Goal: Information Seeking & Learning: Find specific page/section

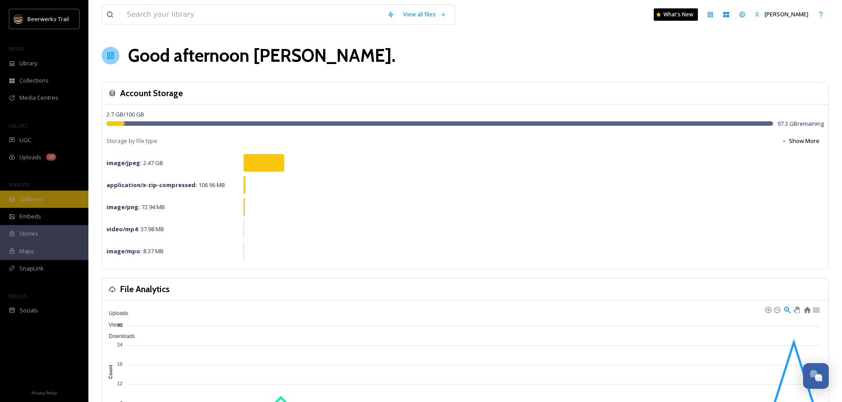
click at [35, 201] on span "Galleries" at bounding box center [31, 199] width 24 height 8
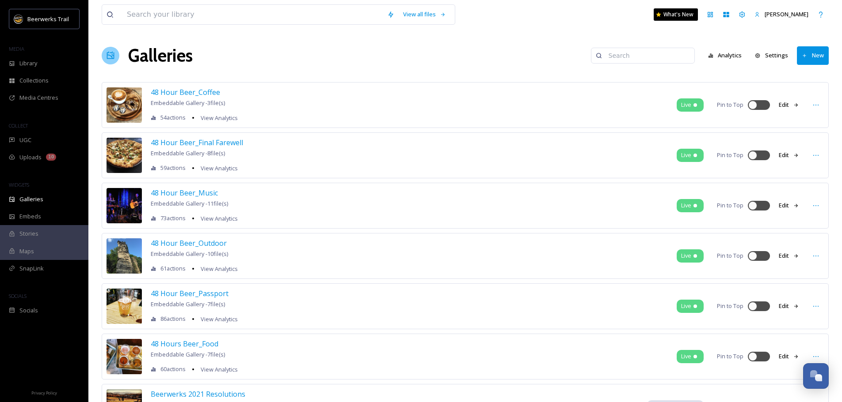
scroll to position [44, 0]
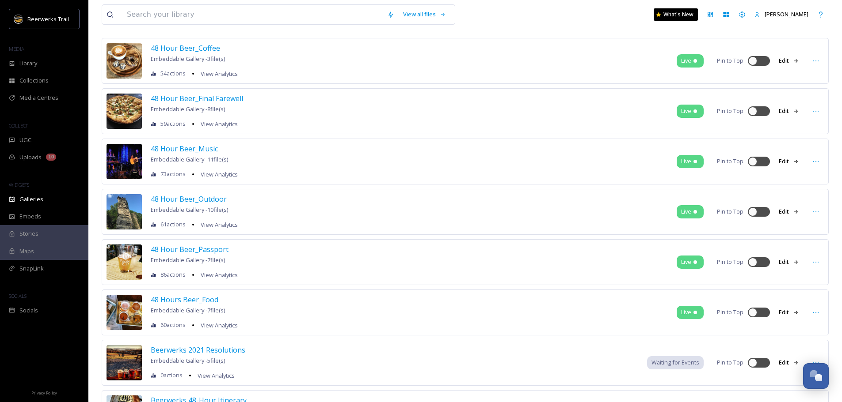
click at [121, 305] on img at bounding box center [123, 312] width 35 height 35
click at [163, 296] on span "48 Hours Beer_Food" at bounding box center [185, 300] width 68 height 10
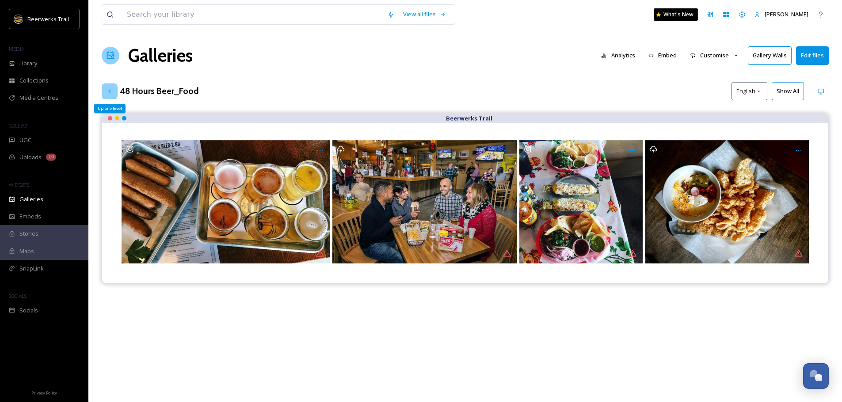
click at [106, 91] on div "Up one level" at bounding box center [110, 91] width 16 height 16
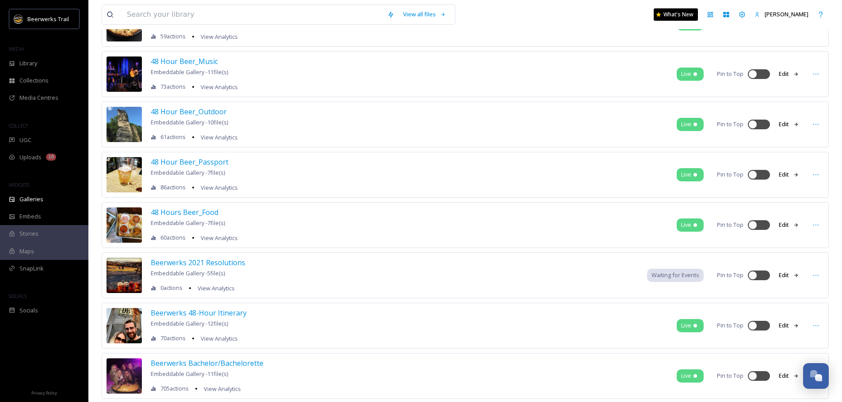
scroll to position [177, 0]
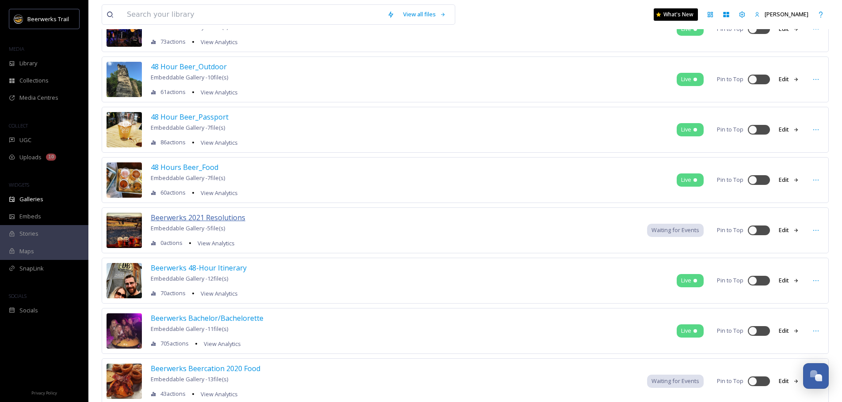
click at [182, 220] on span "Beerwerks 2021 Resolutions" at bounding box center [198, 218] width 95 height 10
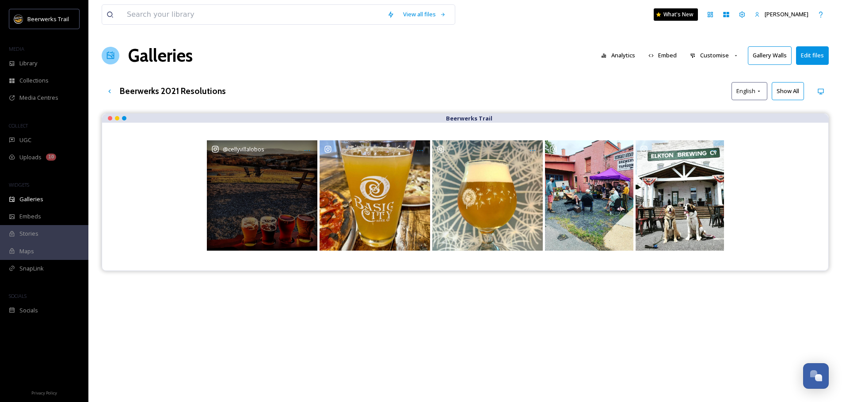
click at [245, 239] on div "@ cellyvillalobos" at bounding box center [262, 195] width 110 height 110
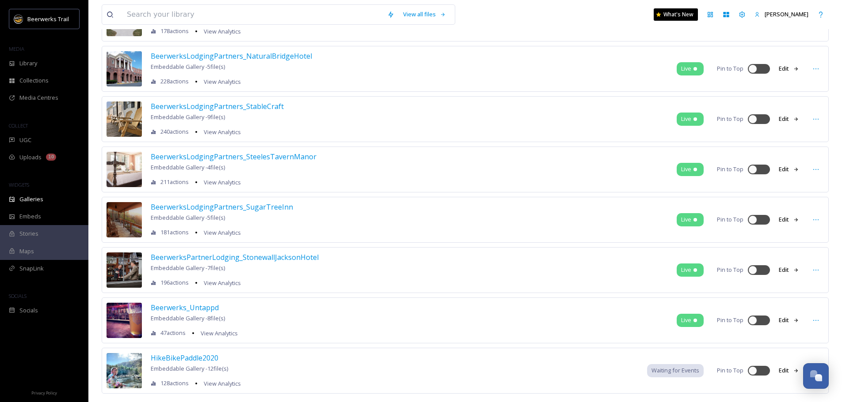
scroll to position [1918, 0]
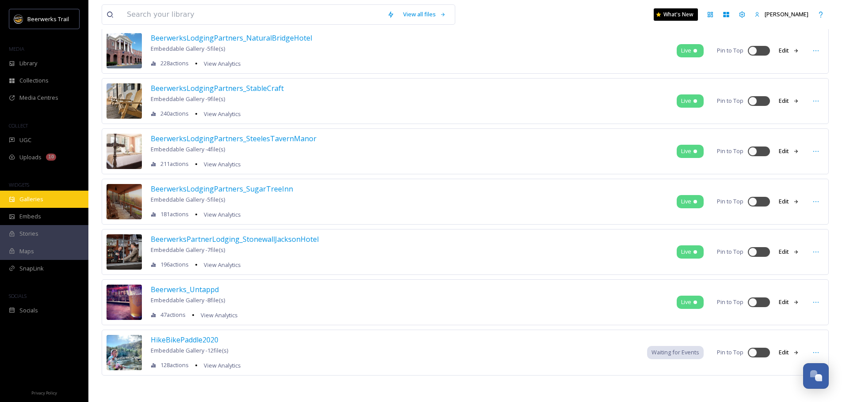
click at [37, 204] on span "Galleries" at bounding box center [31, 199] width 24 height 8
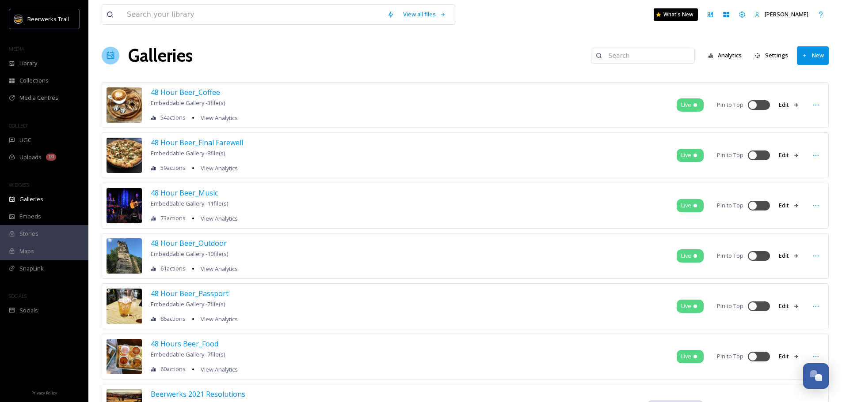
click at [680, 63] on input at bounding box center [647, 56] width 86 height 18
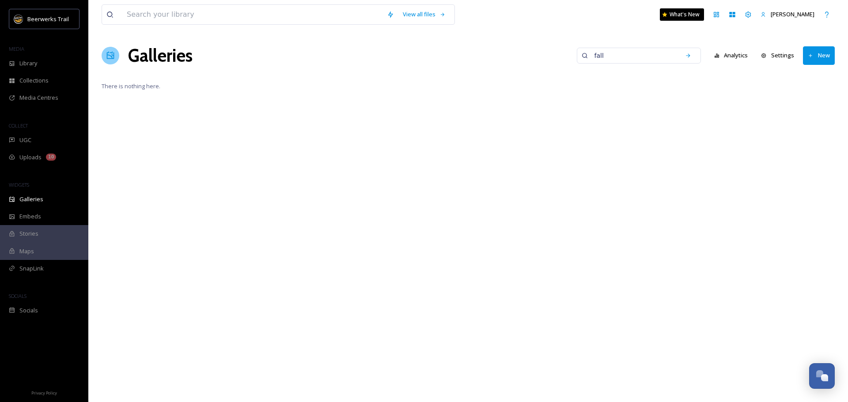
click at [680, 63] on div "fall" at bounding box center [639, 56] width 124 height 16
click at [645, 55] on input "fall" at bounding box center [633, 56] width 86 height 18
type input "a"
drag, startPoint x: 61, startPoint y: 204, endPoint x: 54, endPoint y: 218, distance: 15.4
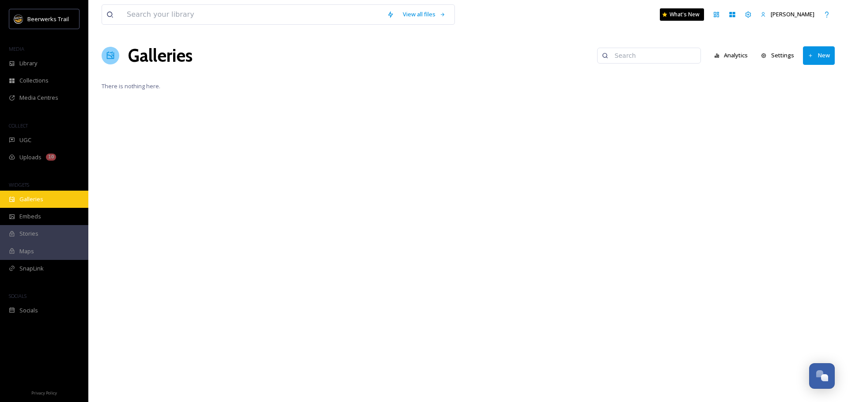
click at [60, 204] on div "Galleries" at bounding box center [44, 199] width 88 height 17
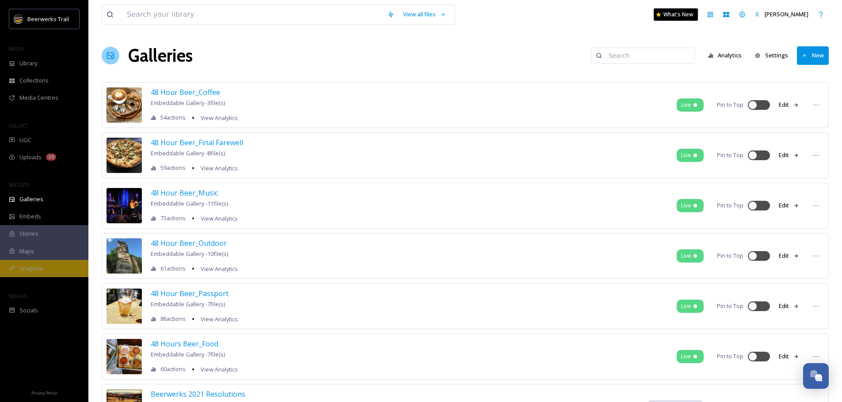
click at [36, 269] on span "SnapLink" at bounding box center [31, 269] width 24 height 8
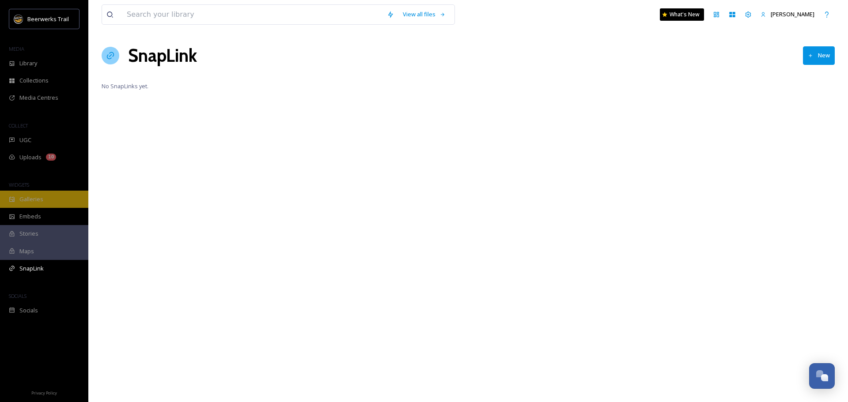
click at [29, 199] on span "Galleries" at bounding box center [31, 199] width 24 height 8
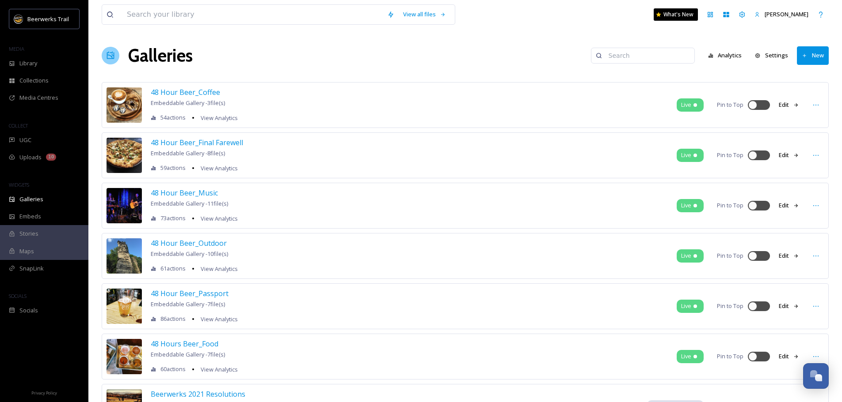
click at [163, 63] on h1 "Galleries" at bounding box center [160, 55] width 64 height 27
click at [104, 49] on div at bounding box center [111, 56] width 18 height 18
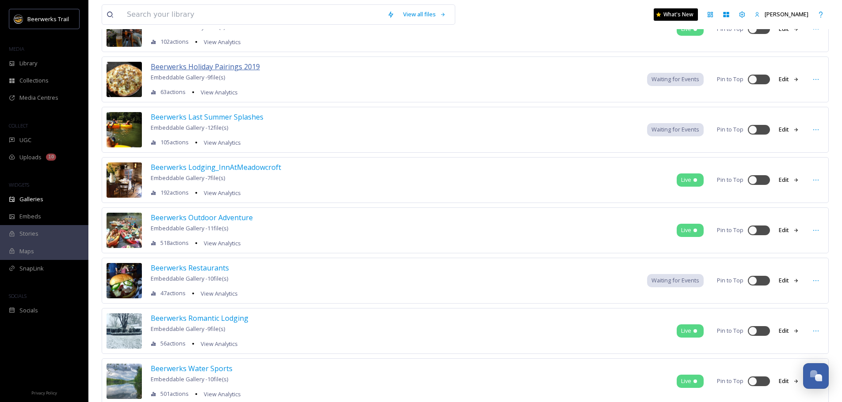
scroll to position [884, 0]
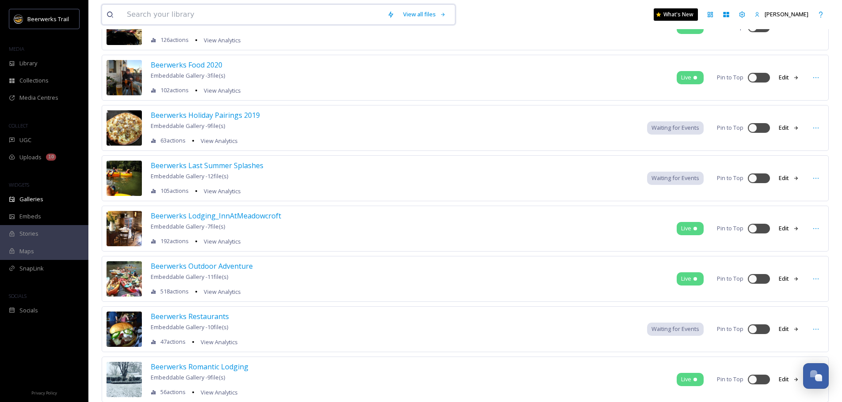
click at [160, 19] on input at bounding box center [252, 14] width 260 height 19
type input "trailblazer"
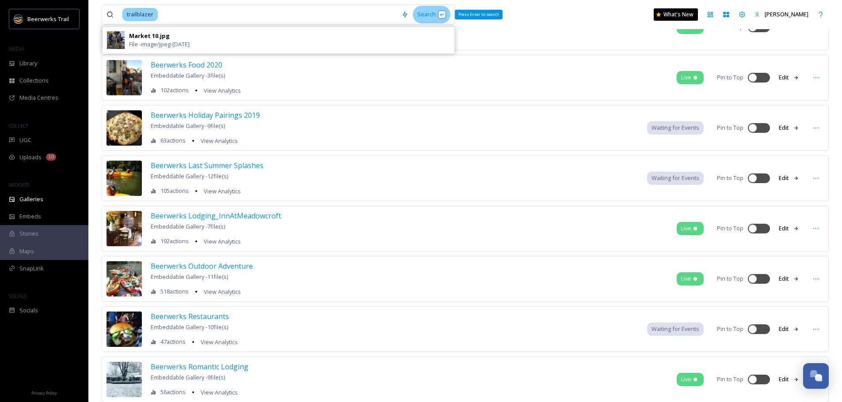
click at [424, 13] on div "Search Press Enter to search" at bounding box center [432, 14] width 38 height 17
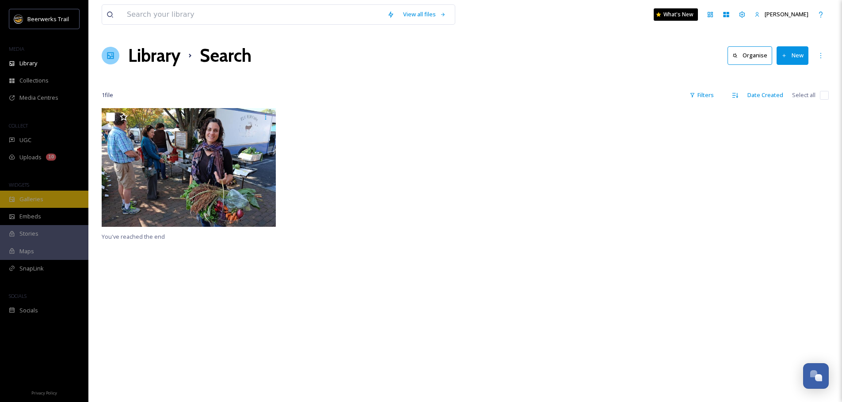
click at [42, 199] on span "Galleries" at bounding box center [31, 199] width 24 height 8
